Goal: Check status: Check status

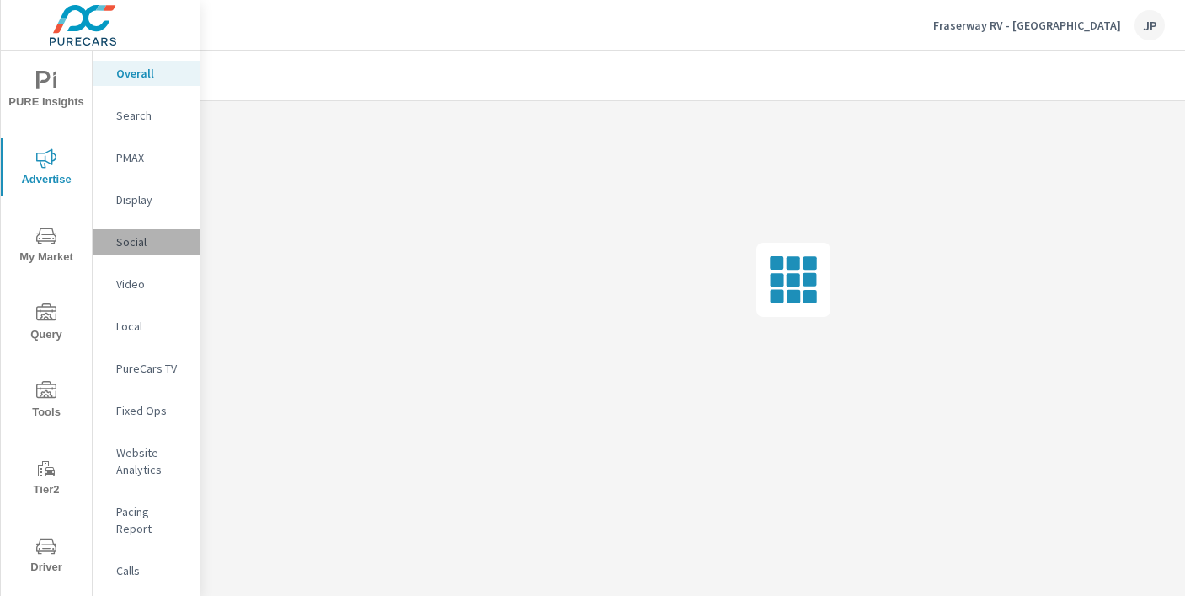
click at [123, 233] on div "Social" at bounding box center [146, 241] width 107 height 25
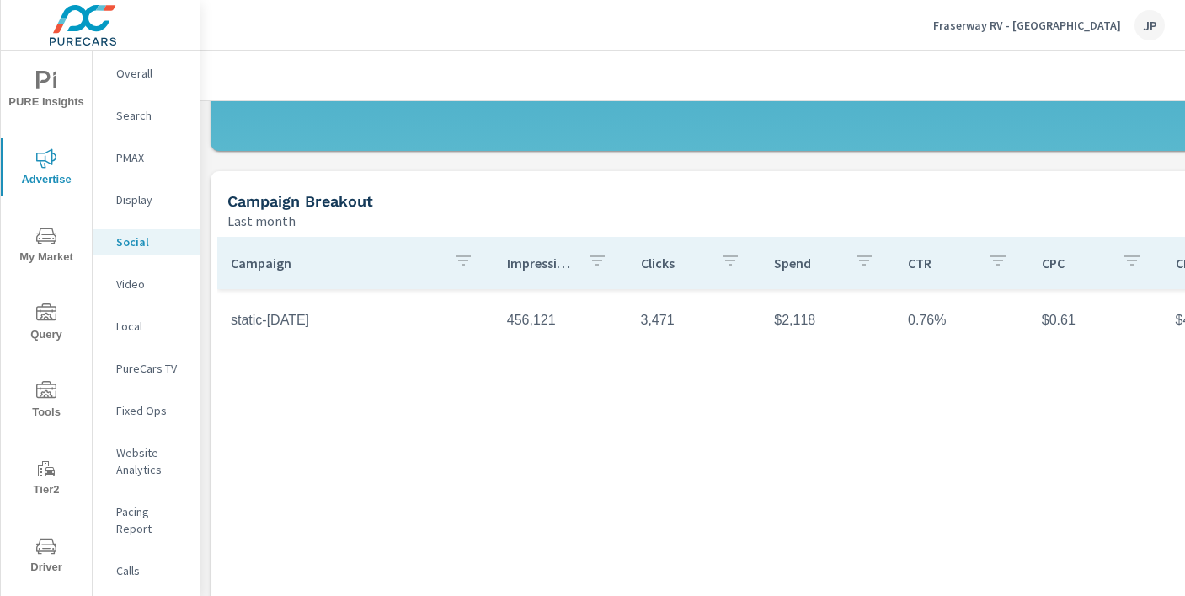
scroll to position [492, 262]
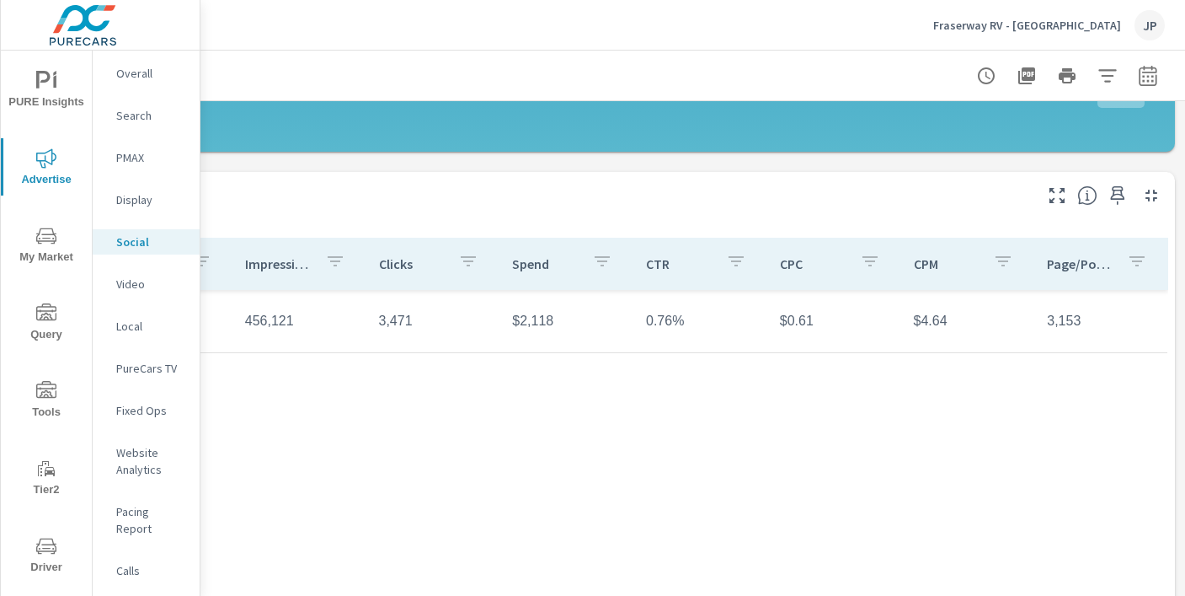
click at [1151, 75] on icon "button" at bounding box center [1148, 76] width 20 height 20
select select "Last month"
click at [1151, 75] on icon "button" at bounding box center [1148, 76] width 20 height 20
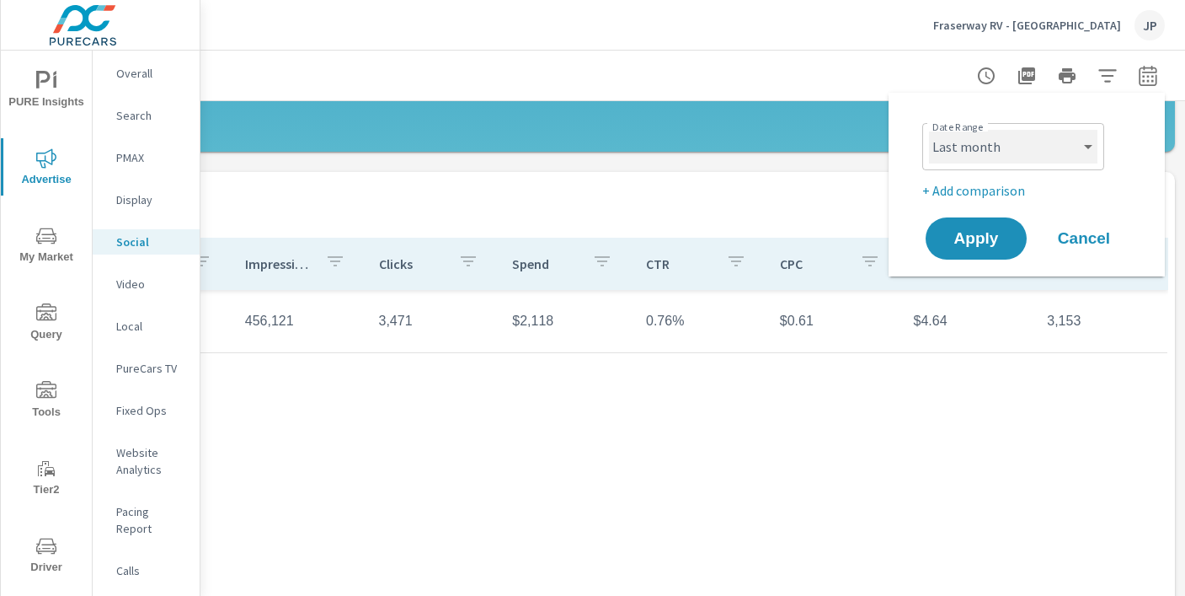
click at [1073, 144] on select "Custom [DATE] Last week Last 7 days Last 14 days Last 30 days Last 45 days Last…" at bounding box center [1013, 147] width 168 height 34
select select "Last 90 days"
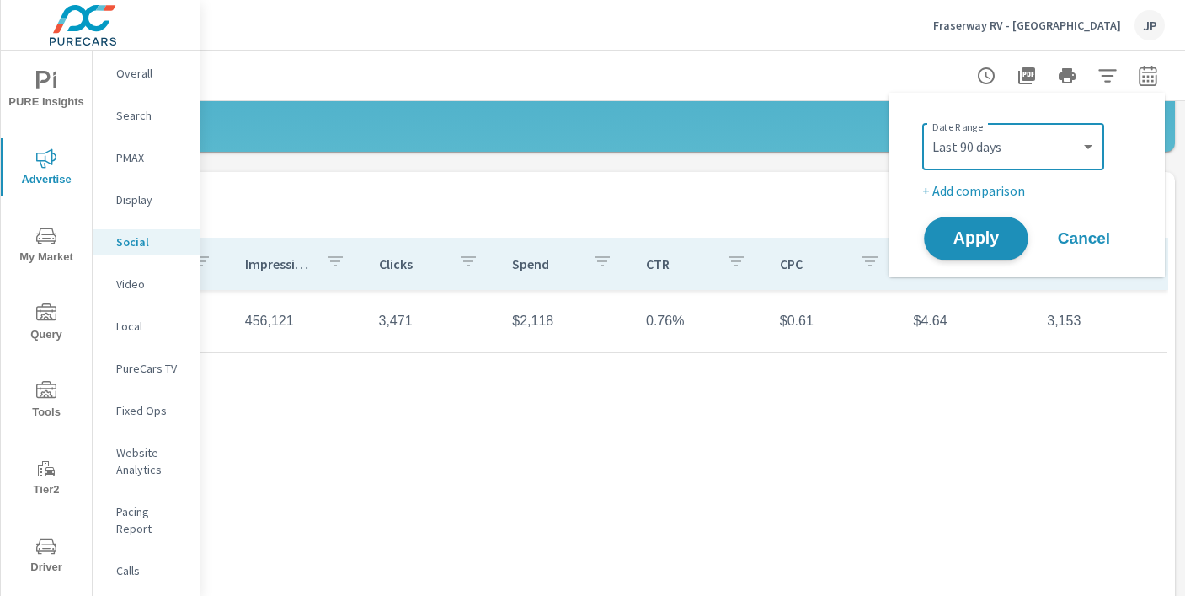
click at [972, 235] on span "Apply" at bounding box center [976, 239] width 69 height 16
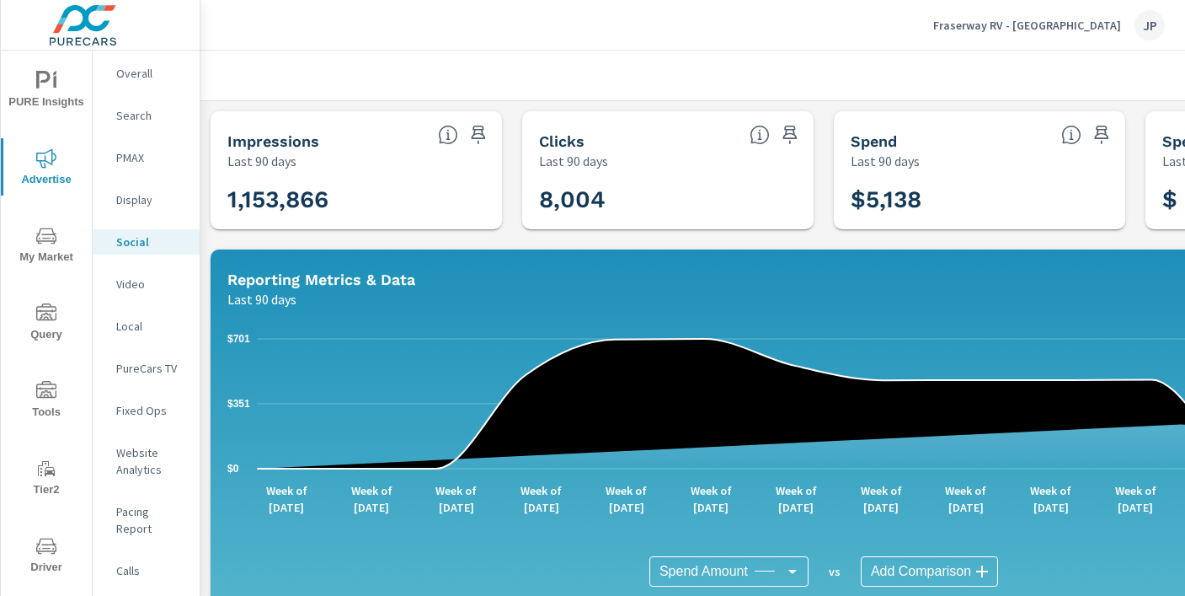
scroll to position [611, 0]
